Goal: Information Seeking & Learning: Find specific fact

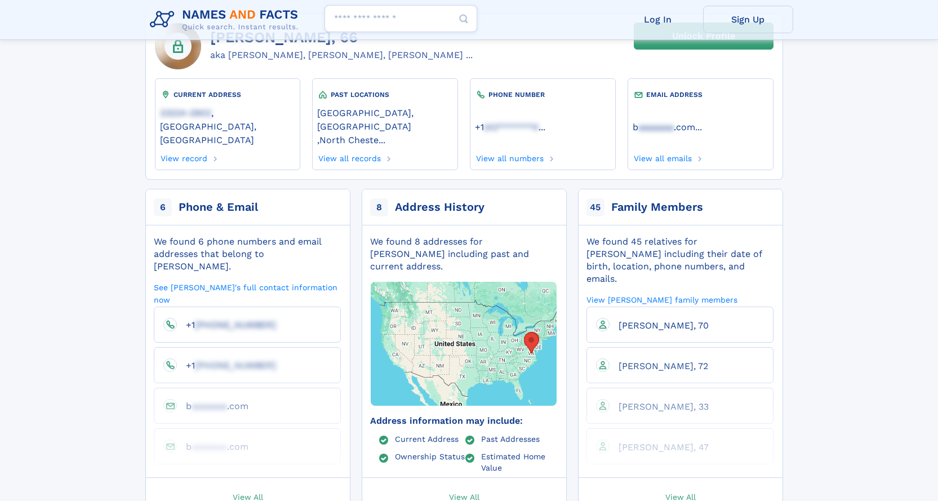
scroll to position [56, 0]
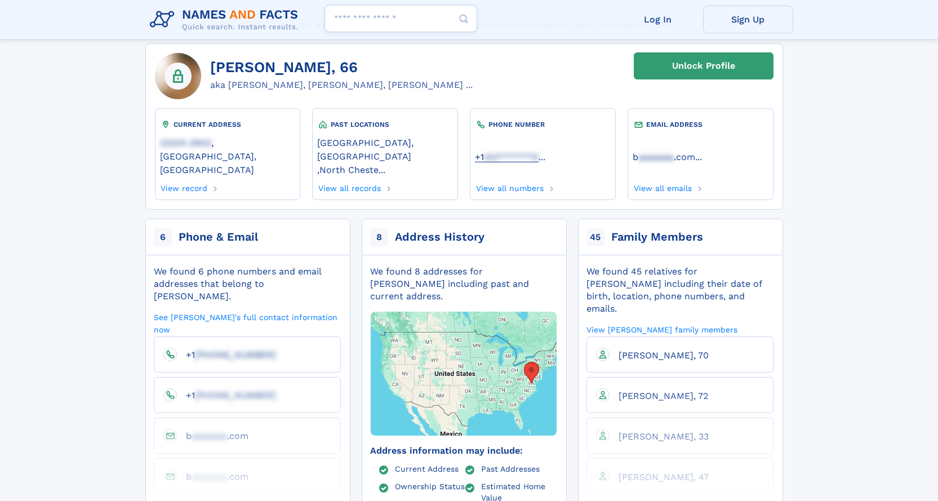
click at [495, 152] on span "(42*******0" at bounding box center [511, 157] width 55 height 11
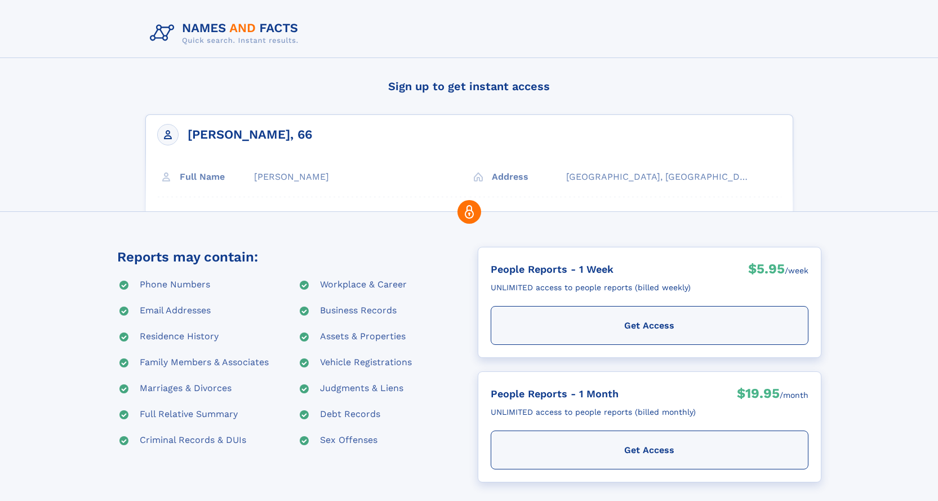
click at [125, 387] on use at bounding box center [123, 388] width 9 height 9
click at [148, 385] on div "Marriages & Divorces" at bounding box center [186, 389] width 92 height 14
click at [326, 130] on div "[PERSON_NAME], 66 Full Name [PERSON_NAME] Address" at bounding box center [469, 194] width 648 height 161
click at [263, 177] on div "[PERSON_NAME], 66 Full Name [PERSON_NAME] Address" at bounding box center [469, 194] width 648 height 161
